Goal: Complete application form: Complete application form

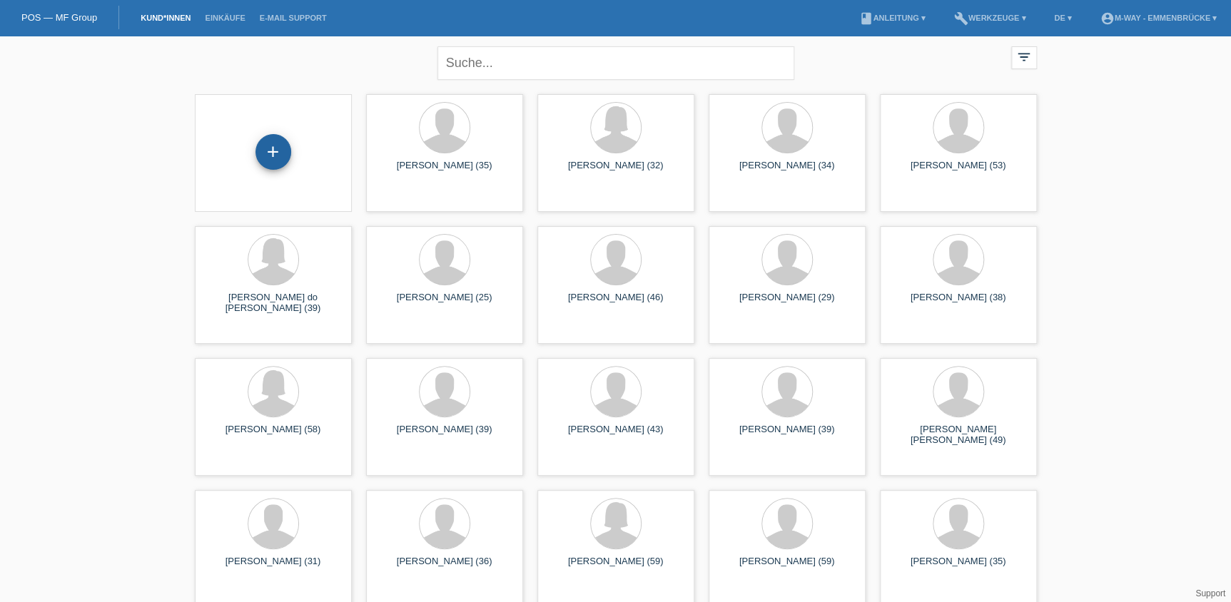
click at [271, 164] on div "+" at bounding box center [274, 152] width 36 height 36
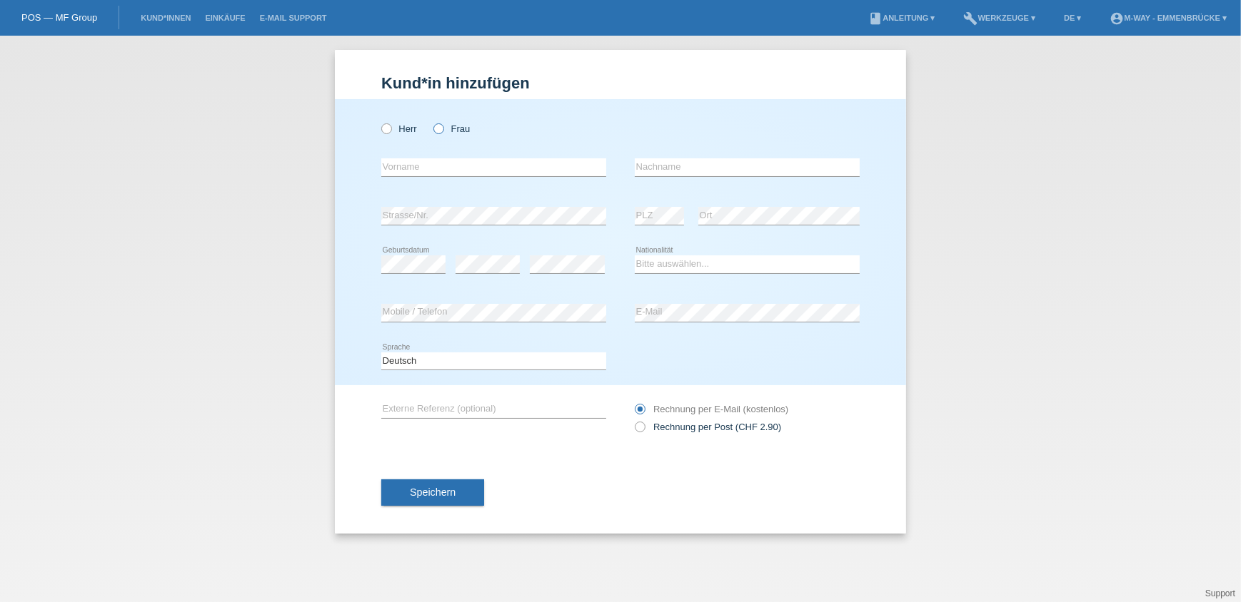
click at [431, 121] on icon at bounding box center [431, 121] width 0 height 0
click at [443, 131] on input "Frau" at bounding box center [437, 127] width 9 height 9
radio input "true"
click at [432, 174] on input "text" at bounding box center [493, 167] width 225 height 18
type input "[PERSON_NAME]"
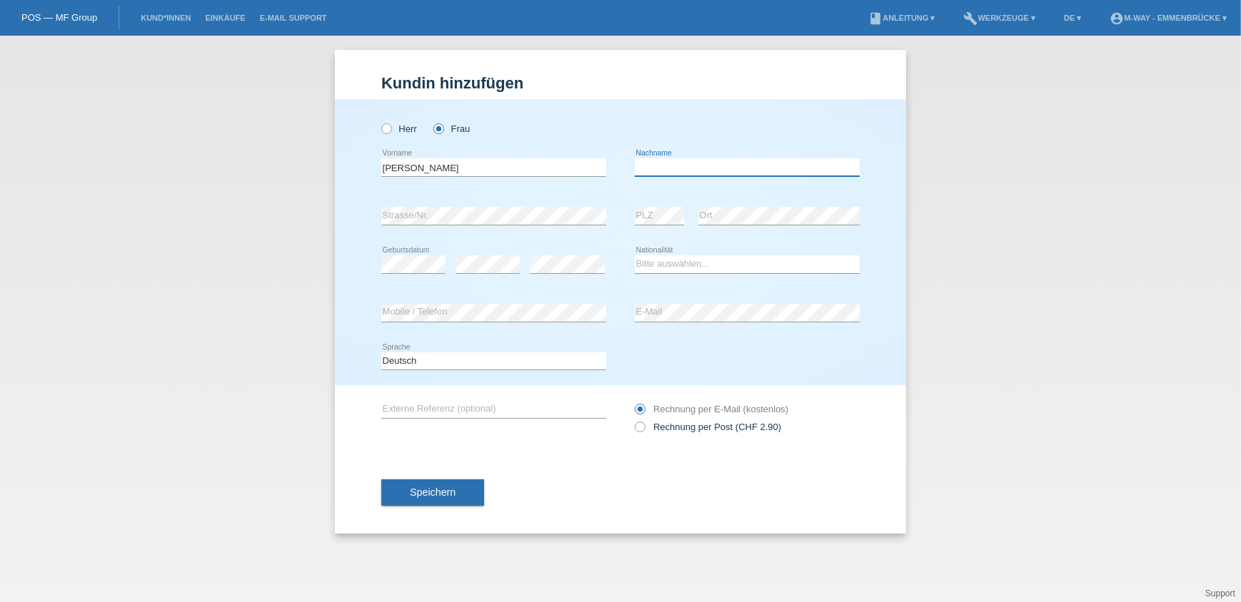
click at [773, 170] on input "text" at bounding box center [747, 167] width 225 height 18
type input "Bussmann"
click at [716, 266] on select "Bitte auswählen... Schweiz Deutschland Liechtenstein Österreich ------------ Af…" at bounding box center [747, 264] width 225 height 17
select select "CH"
click at [635, 256] on select "Bitte auswählen... Schweiz Deutschland Liechtenstein Österreich ------------ Af…" at bounding box center [747, 264] width 225 height 17
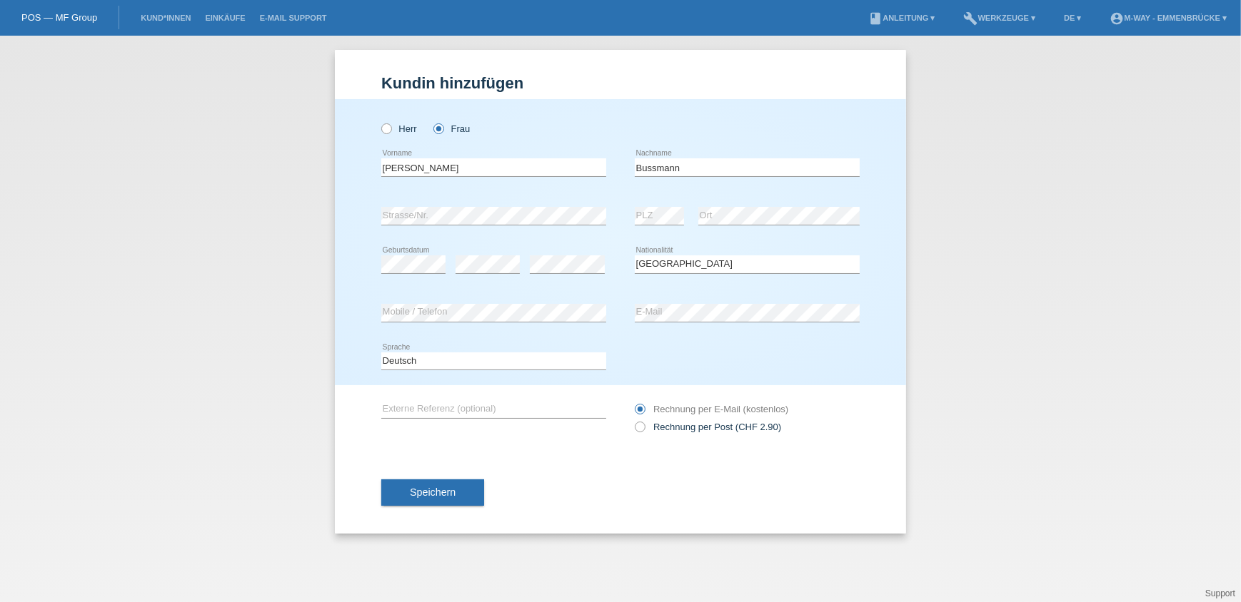
click at [694, 296] on div "error E-Mail" at bounding box center [747, 313] width 225 height 49
click at [403, 494] on button "Speichern" at bounding box center [432, 493] width 103 height 27
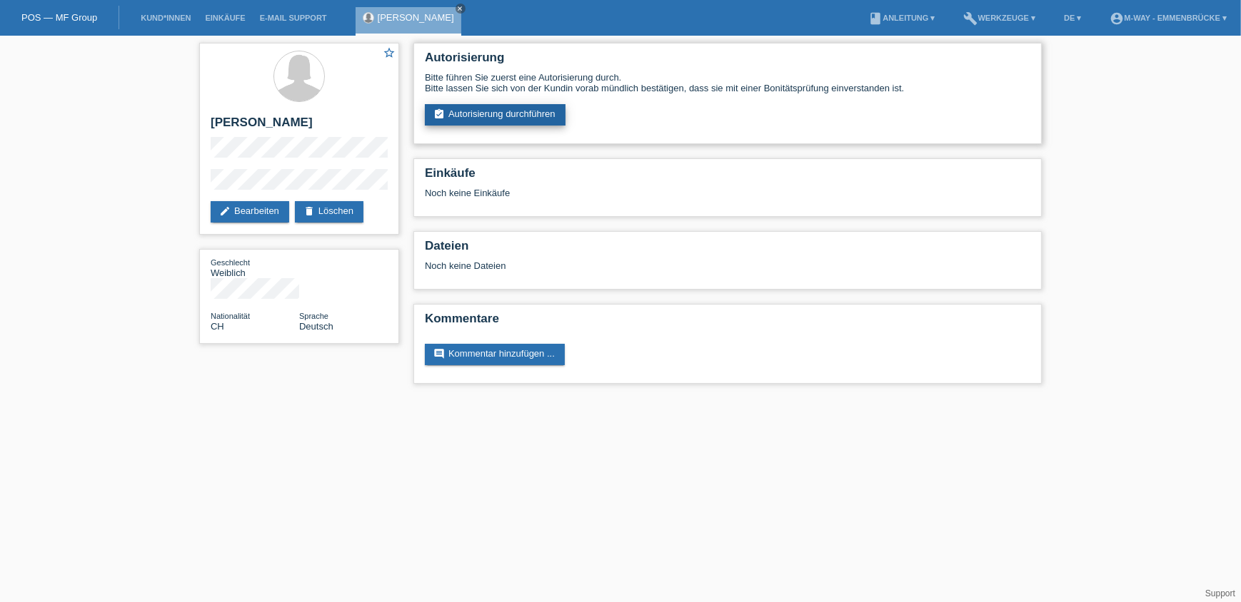
click at [452, 113] on link "assignment_turned_in Autorisierung durchführen" at bounding box center [495, 114] width 141 height 21
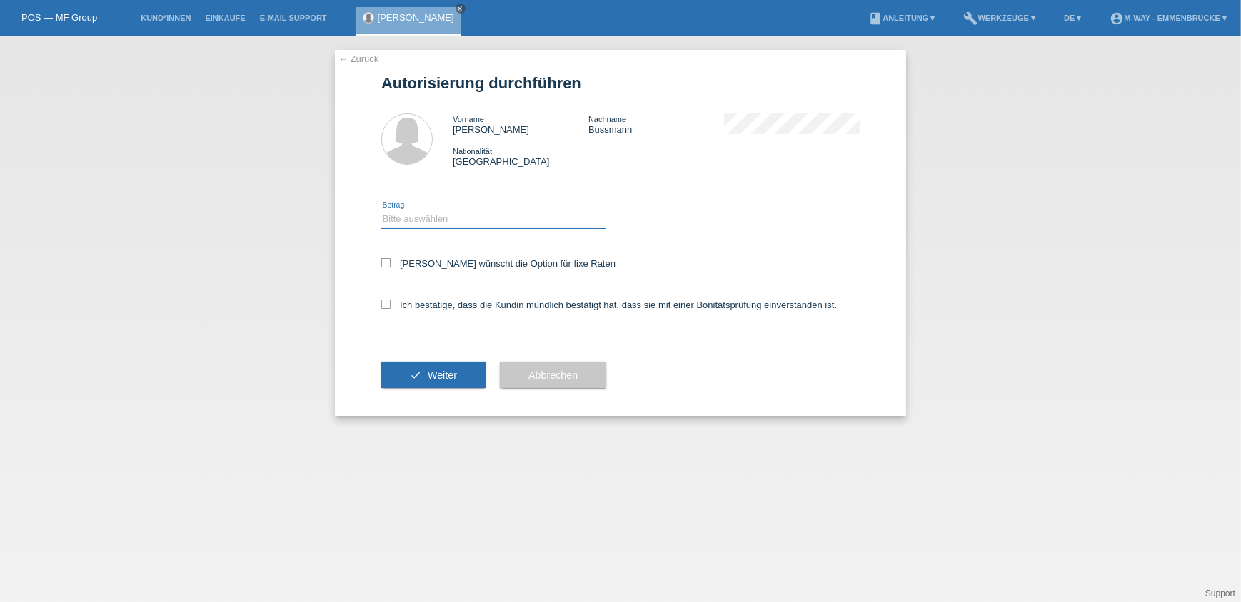
click at [424, 221] on select "Bitte auswählen CHF 1.00 - CHF 499.00 CHF 500.00 - CHF 1'999.00 CHF 2'000.00 - …" at bounding box center [493, 219] width 225 height 17
select select "3"
click at [381, 211] on select "Bitte auswählen CHF 1.00 - CHF 499.00 CHF 500.00 - CHF 1'999.00 CHF 2'000.00 - …" at bounding box center [493, 219] width 225 height 17
click at [385, 258] on icon at bounding box center [385, 262] width 9 height 9
click at [385, 258] on input "Kundin wünscht die Option für fixe Raten" at bounding box center [385, 262] width 9 height 9
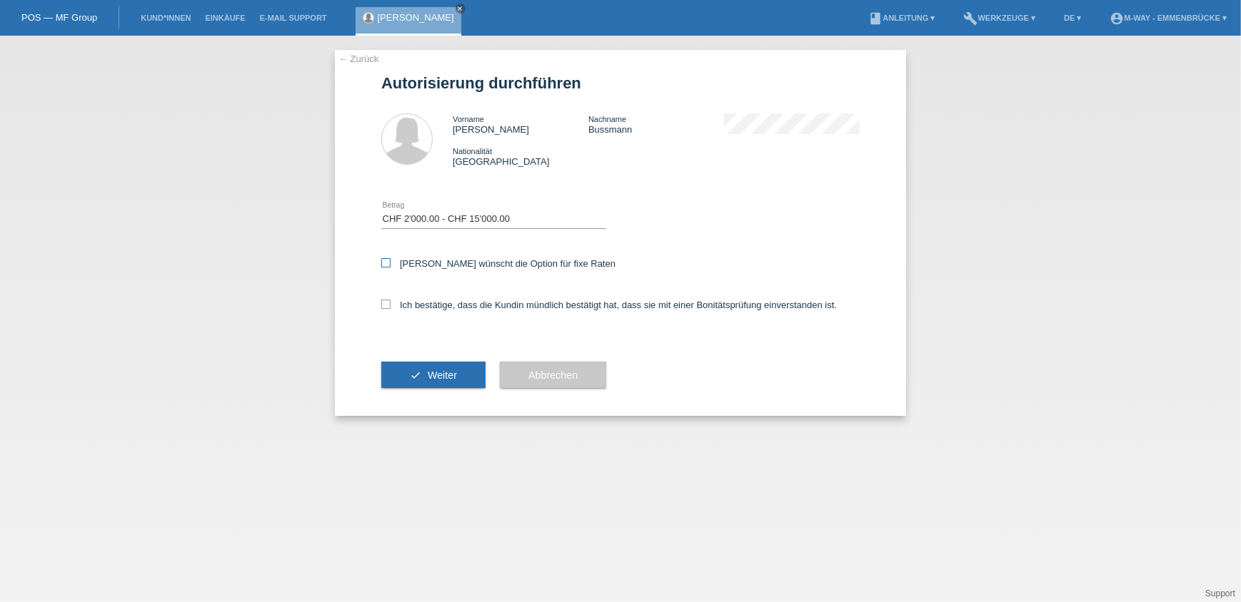
checkbox input "true"
click at [385, 300] on icon at bounding box center [385, 304] width 9 height 9
click at [385, 300] on input "Ich bestätige, dass die Kundin mündlich bestätigt hat, dass sie mit einer Bonit…" at bounding box center [385, 304] width 9 height 9
checkbox input "true"
click at [415, 378] on button "check Weiter" at bounding box center [433, 375] width 104 height 27
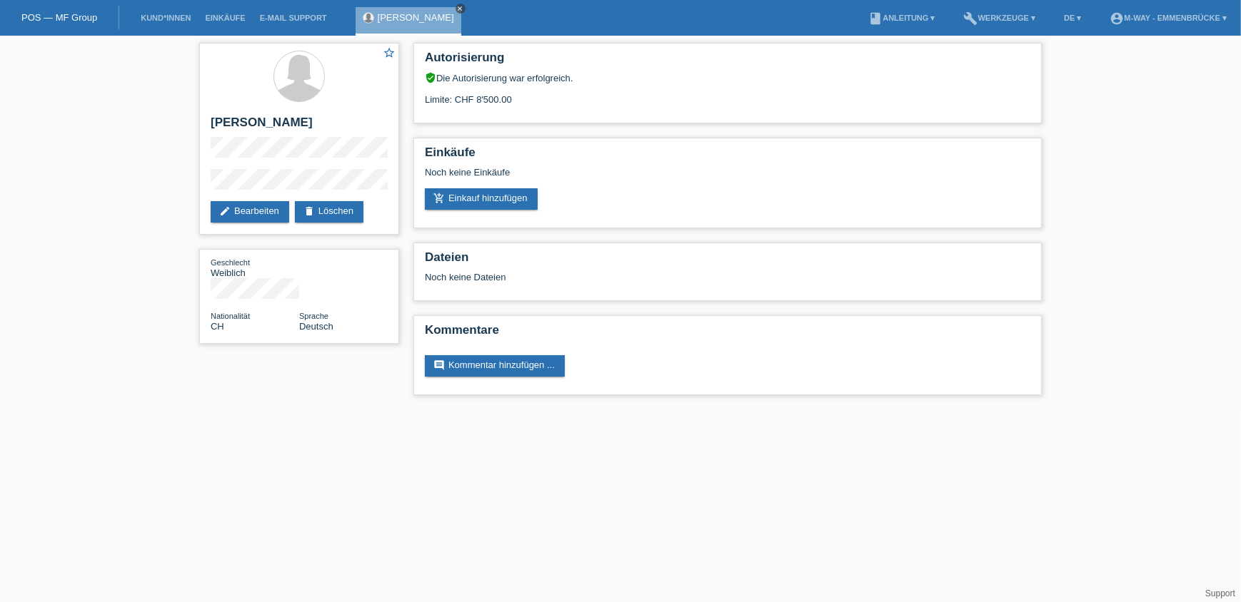
click at [464, 5] on icon "close" at bounding box center [460, 8] width 7 height 7
